Goal: Transaction & Acquisition: Purchase product/service

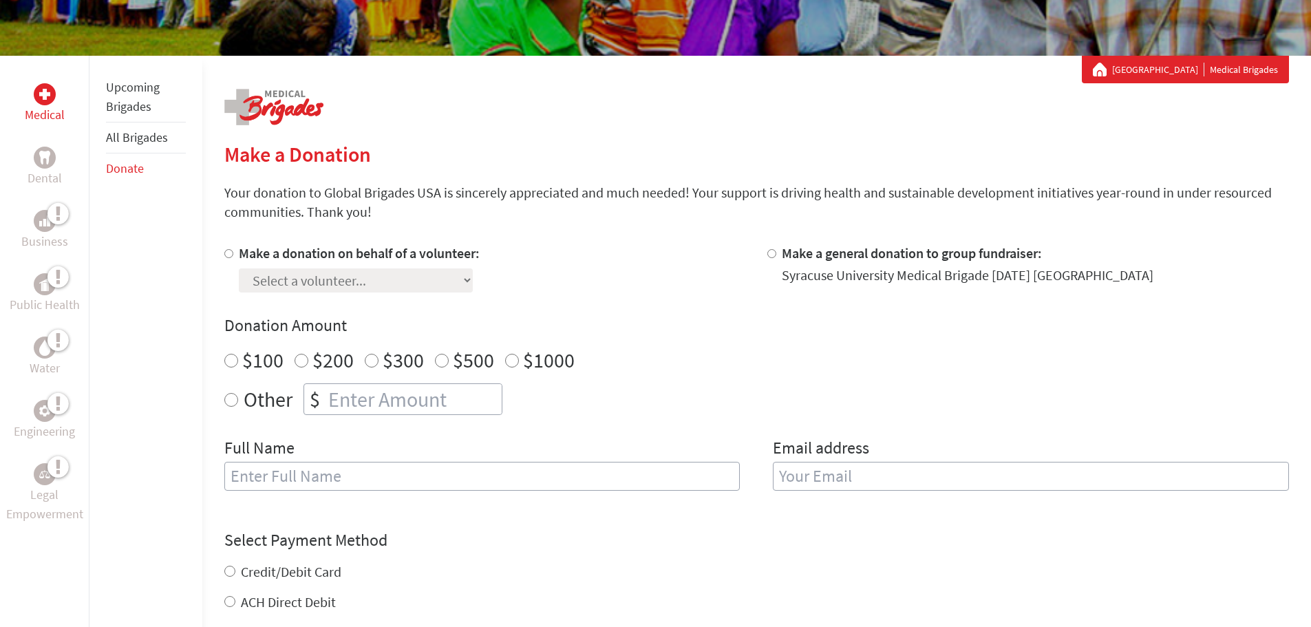
scroll to position [206, 0]
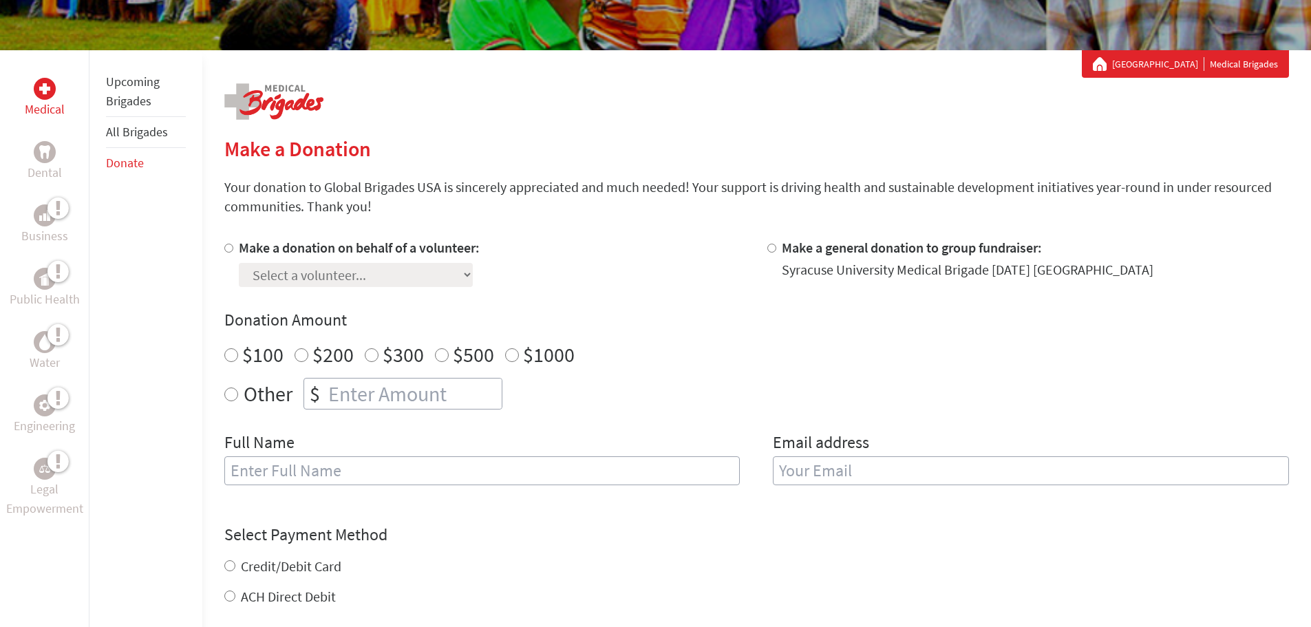
click at [231, 246] on input "Make a donation on behalf of a volunteer:" at bounding box center [228, 248] width 9 height 9
radio input "true"
click at [308, 268] on select "Select a volunteer... [PERSON_NAME] [PERSON_NAME] [PERSON_NAME] [PERSON_NAME] […" at bounding box center [356, 275] width 234 height 24
select select "B1F75D5F-927E-11F0-9E6E-42010A400005"
click at [239, 263] on select "Select a volunteer... [PERSON_NAME] [PERSON_NAME] [PERSON_NAME] [PERSON_NAME] […" at bounding box center [356, 275] width 234 height 24
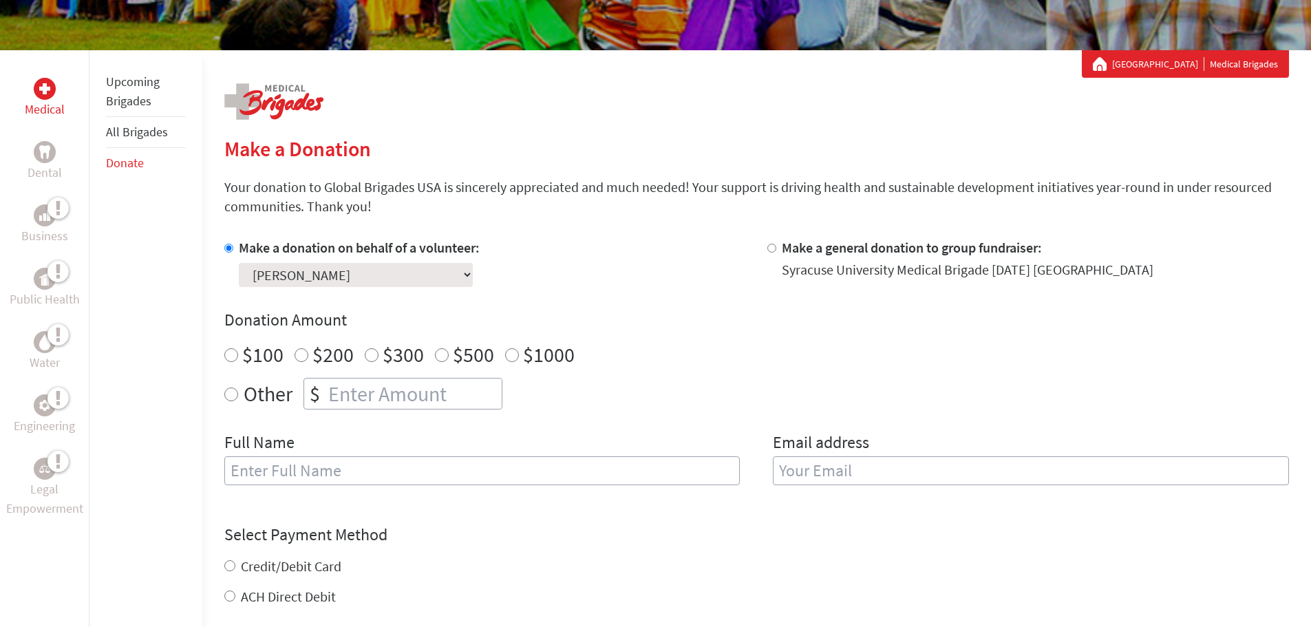
click at [561, 263] on div "Make a donation on behalf of a volunteer: Select a volunteer... [PERSON_NAME] […" at bounding box center [485, 262] width 522 height 49
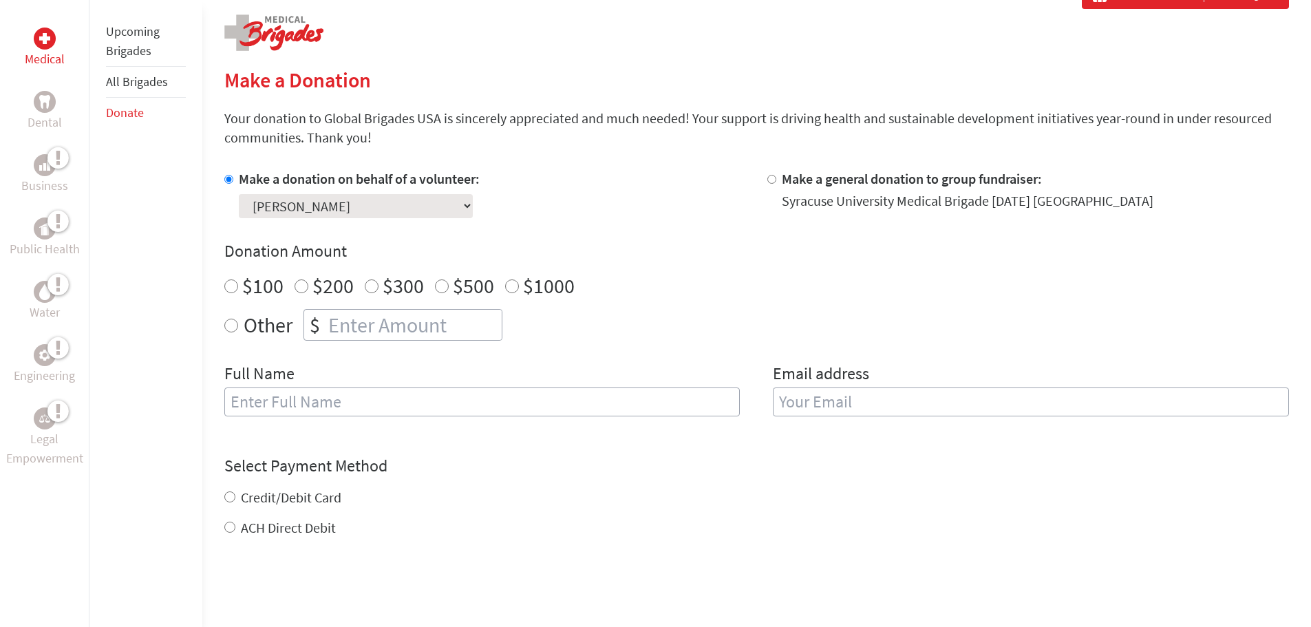
click at [297, 284] on input "$200" at bounding box center [302, 286] width 14 height 14
radio input "true"
click at [289, 395] on input "text" at bounding box center [482, 401] width 516 height 29
type input "[PERSON_NAME]"
type input "[EMAIL_ADDRESS][DOMAIN_NAME]"
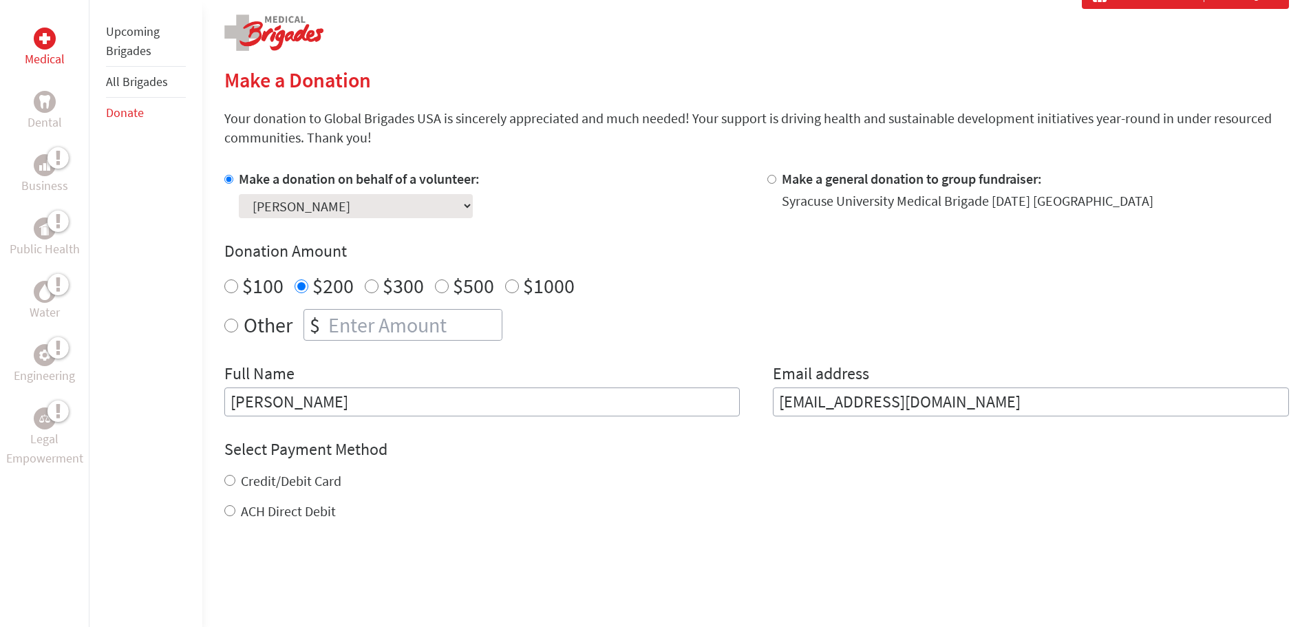
click at [233, 485] on input "Credit/Debit Card" at bounding box center [229, 480] width 11 height 11
radio input "true"
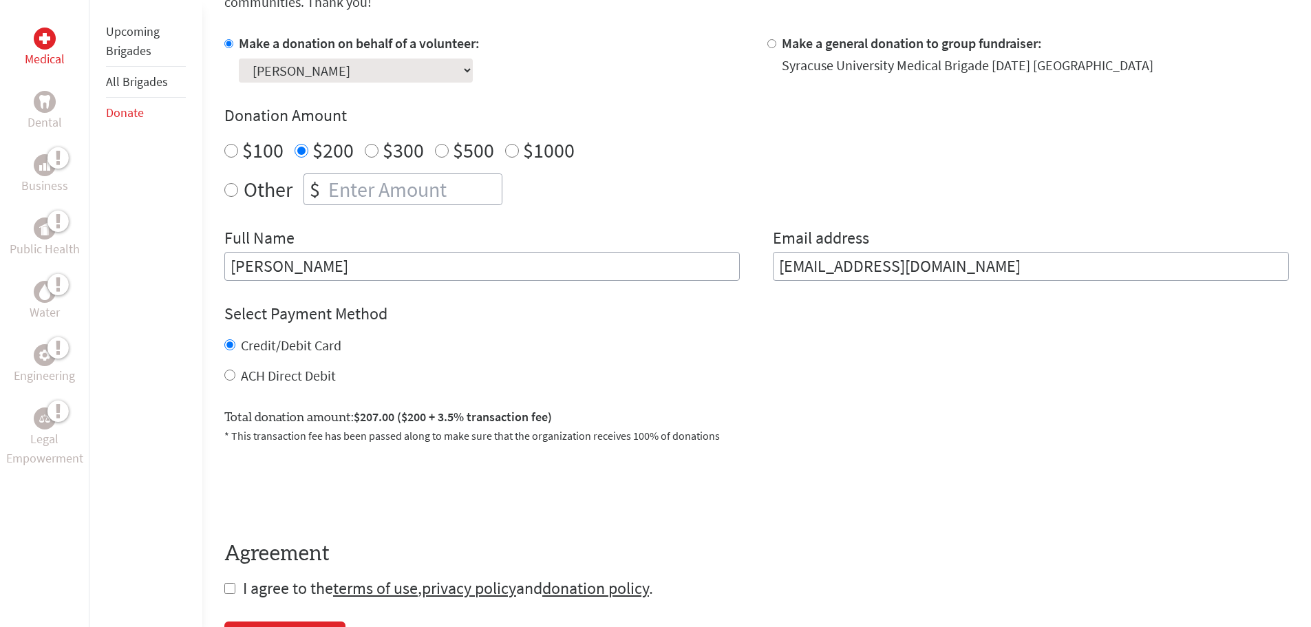
scroll to position [413, 0]
click at [231, 184] on input "Other" at bounding box center [231, 188] width 14 height 14
radio input "true"
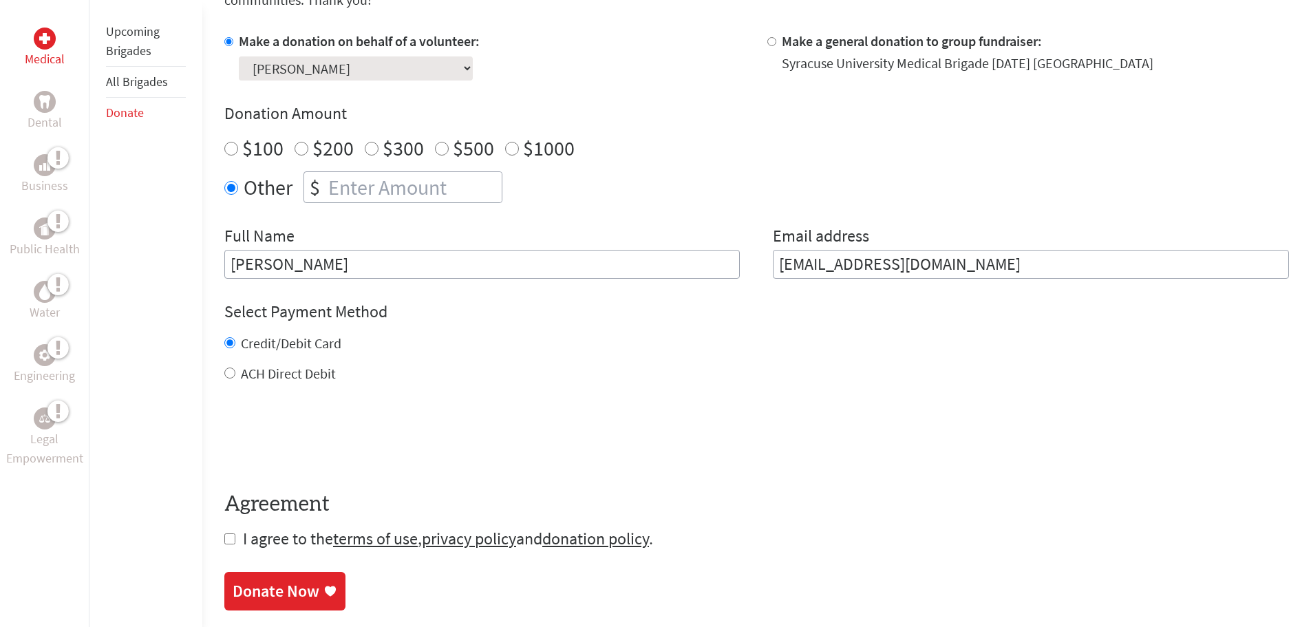
click at [330, 182] on input "number" at bounding box center [414, 187] width 176 height 30
type input "150"
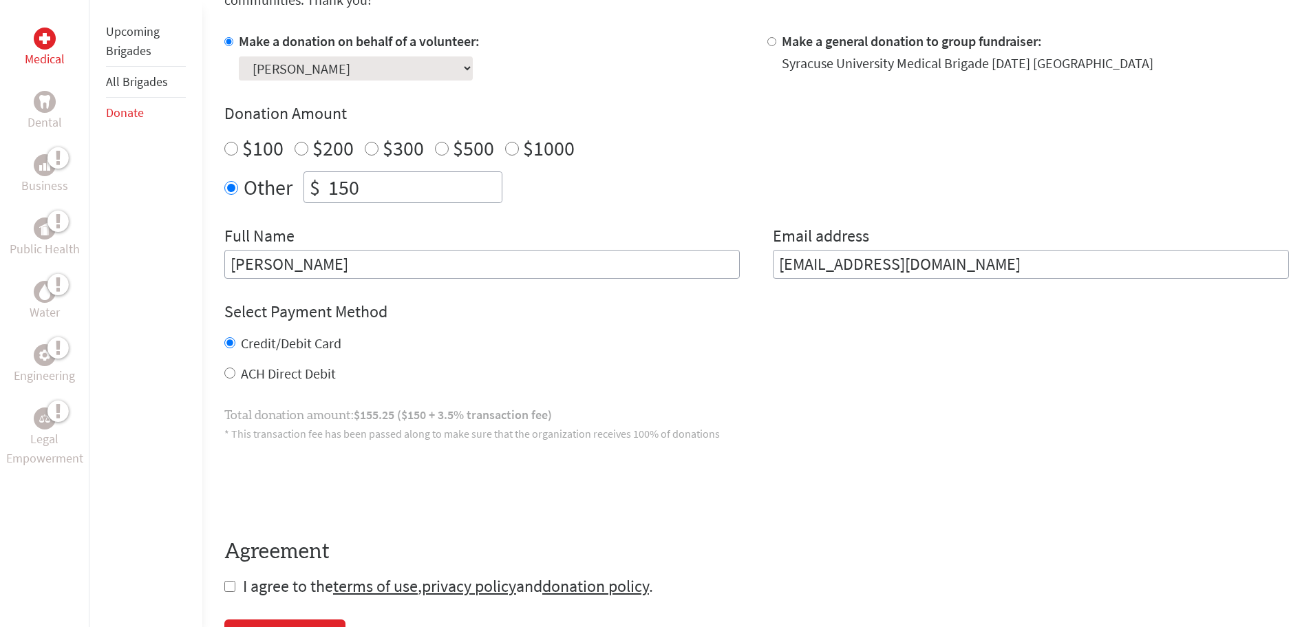
click at [416, 221] on div "Make a donation on behalf of a volunteer: Select a volunteer... [PERSON_NAME] […" at bounding box center [756, 155] width 1065 height 247
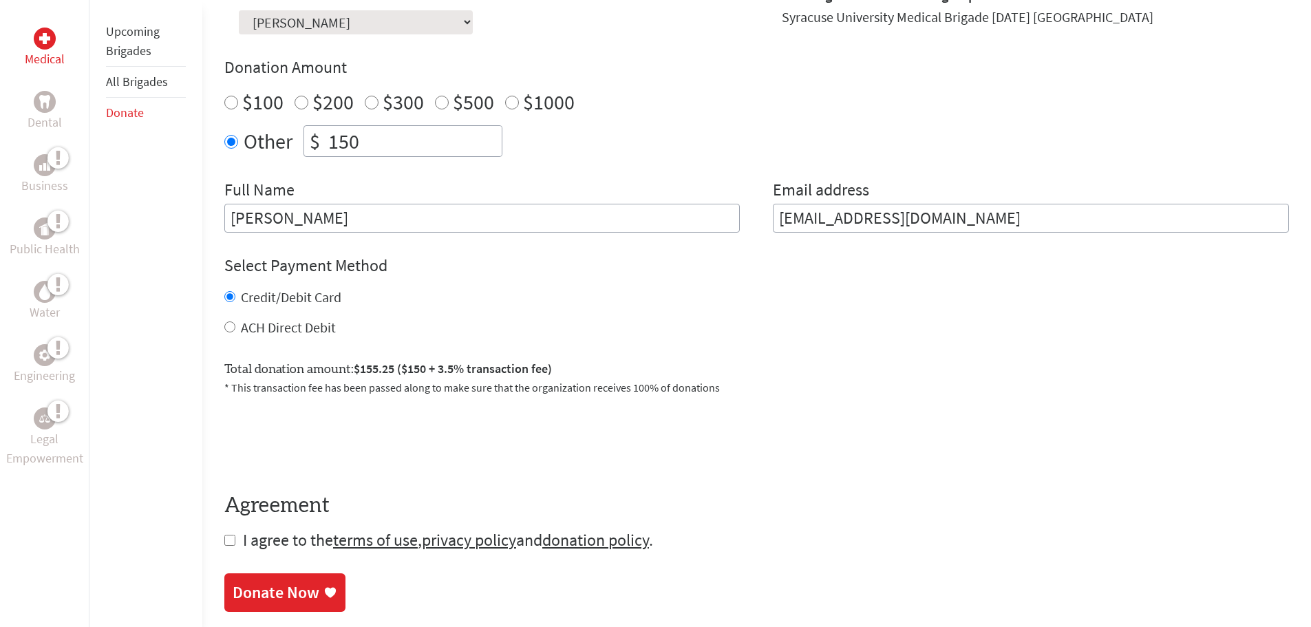
scroll to position [482, 0]
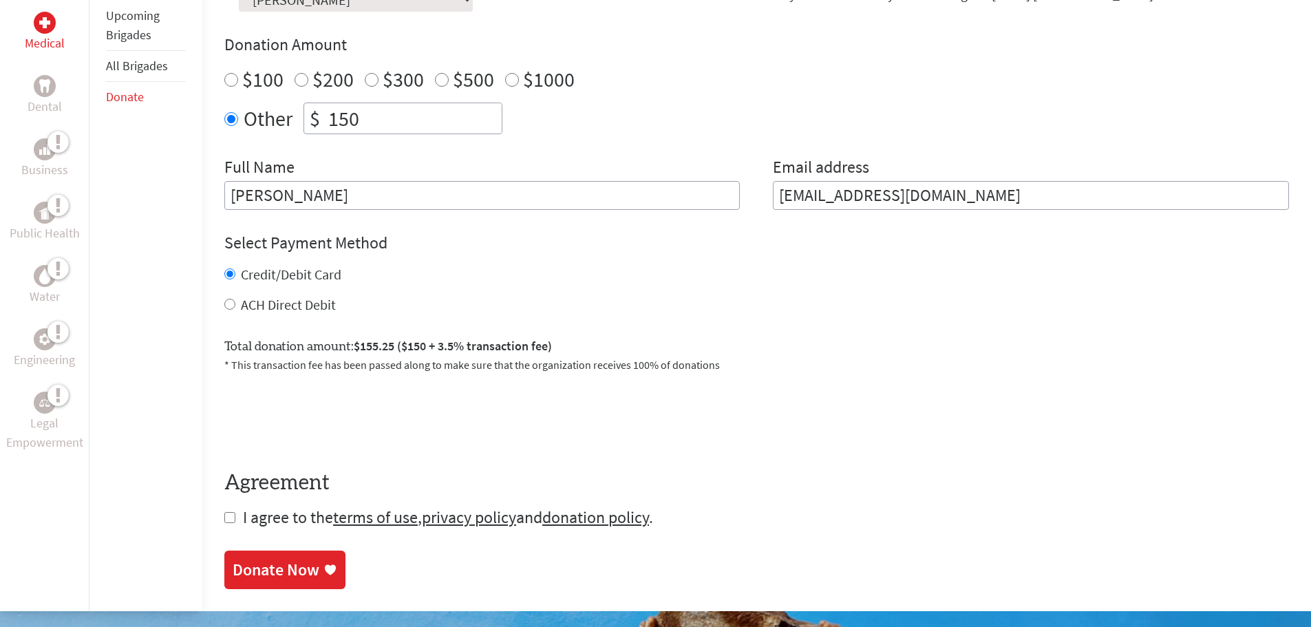
click at [228, 520] on input "checkbox" at bounding box center [229, 517] width 11 height 11
checkbox input "true"
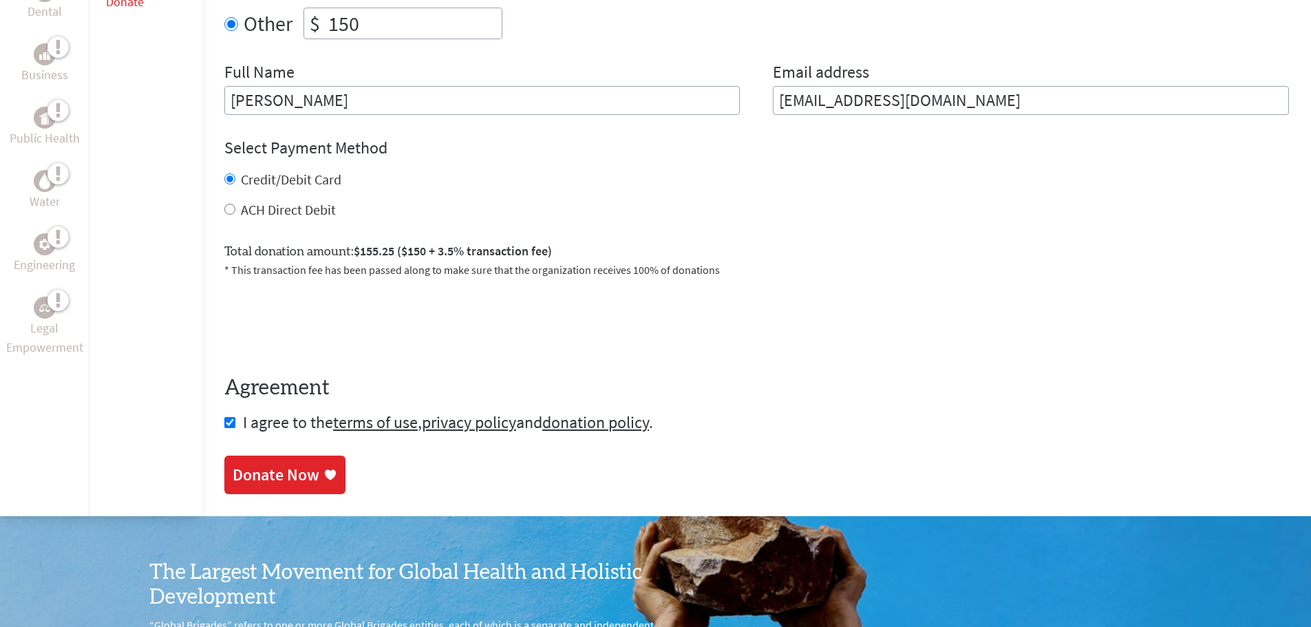
scroll to position [619, 0]
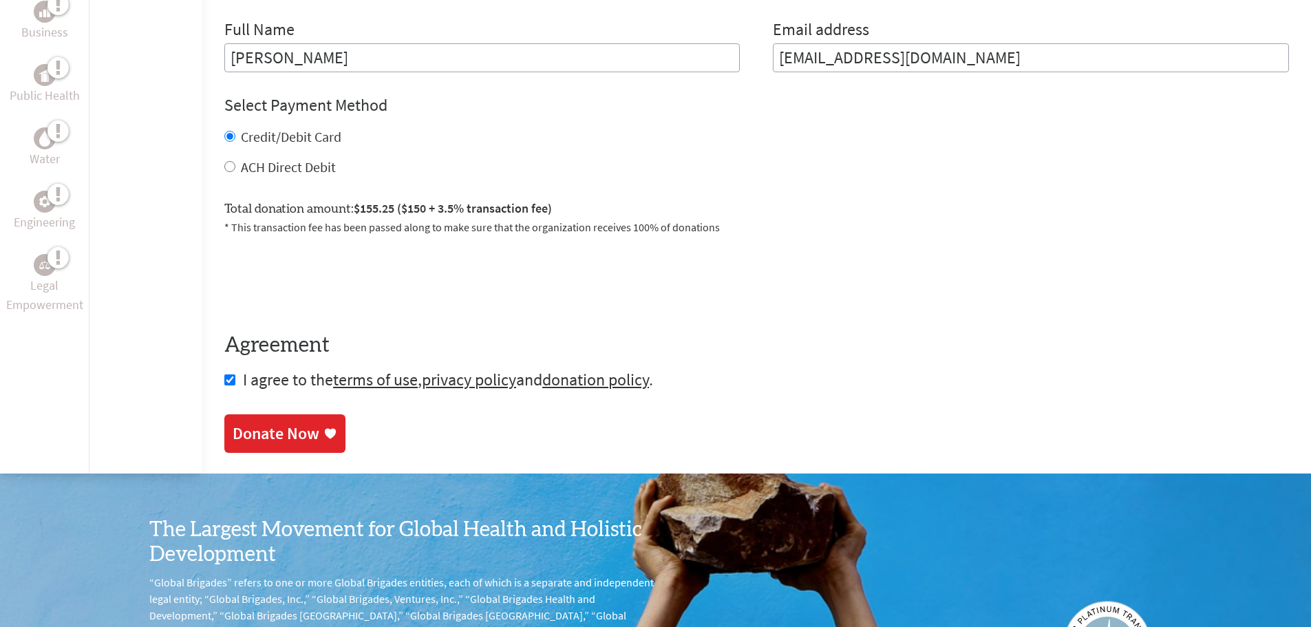
click at [284, 434] on div "Donate Now" at bounding box center [276, 434] width 87 height 22
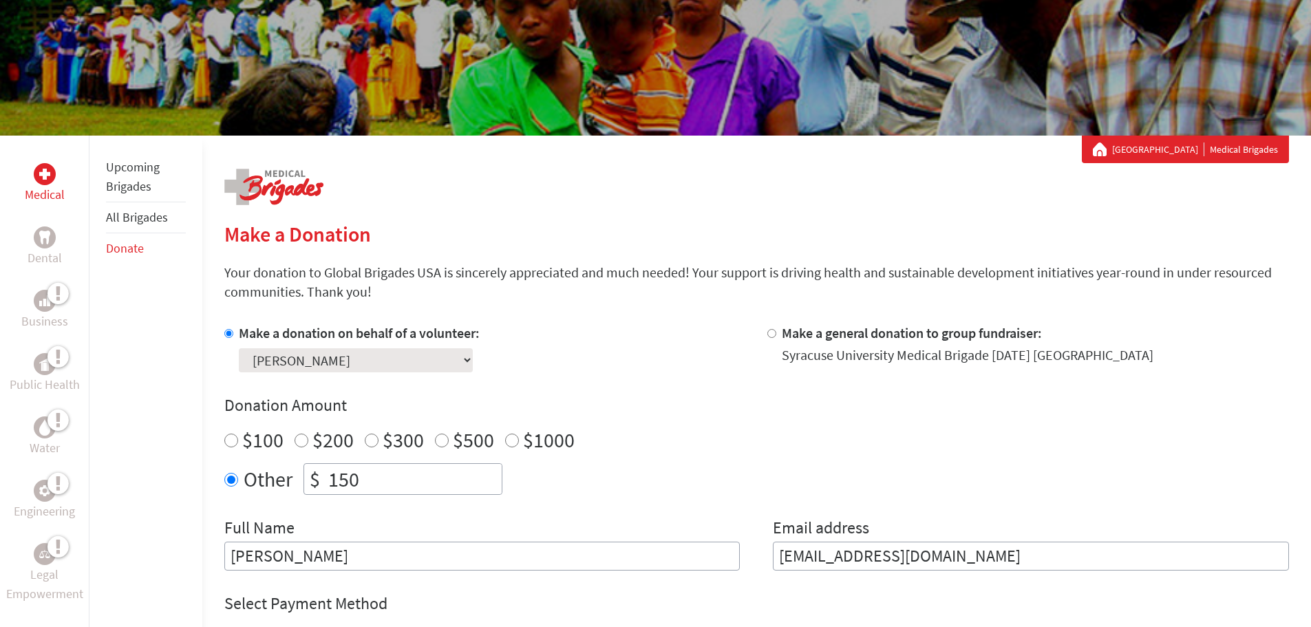
scroll to position [138, 0]
